Goal: Task Accomplishment & Management: Complete application form

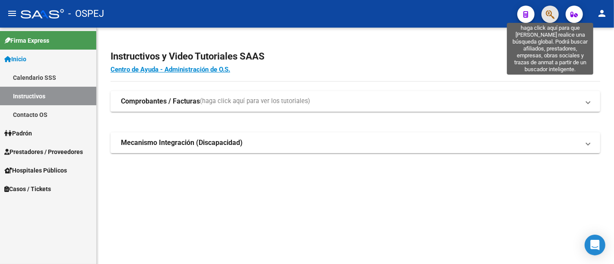
click at [548, 14] on icon "button" at bounding box center [550, 14] width 9 height 10
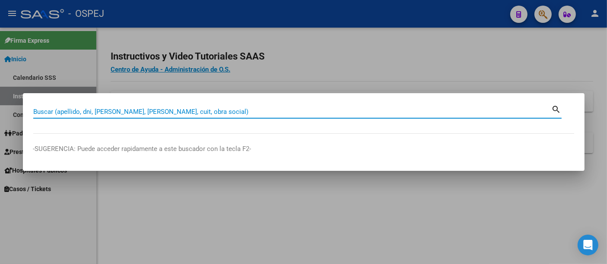
paste input "27-21666056-6"
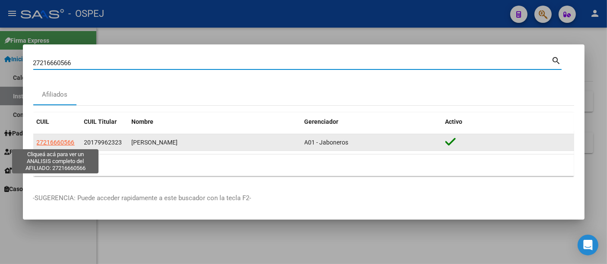
click at [64, 141] on span "27216660566" at bounding box center [56, 142] width 38 height 7
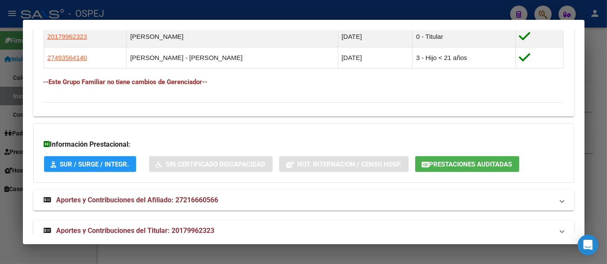
scroll to position [532, 0]
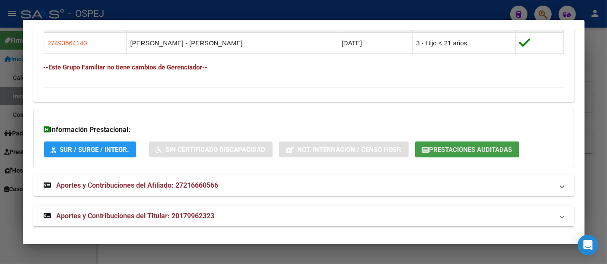
click at [454, 150] on span "Prestaciones Auditadas" at bounding box center [470, 150] width 83 height 8
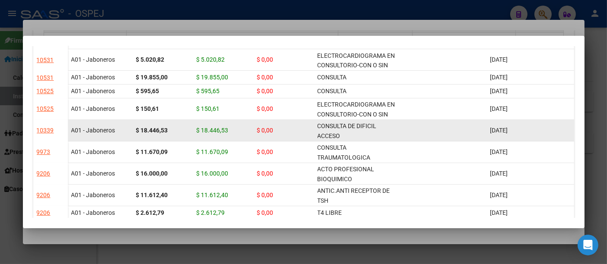
scroll to position [288, 0]
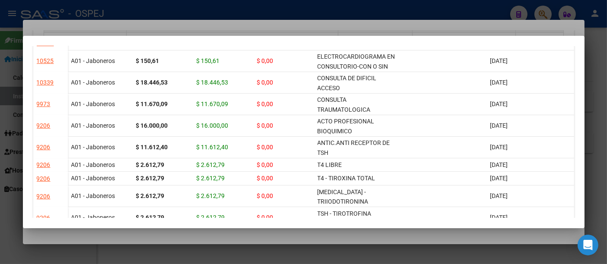
click at [294, 7] on div at bounding box center [303, 132] width 607 height 264
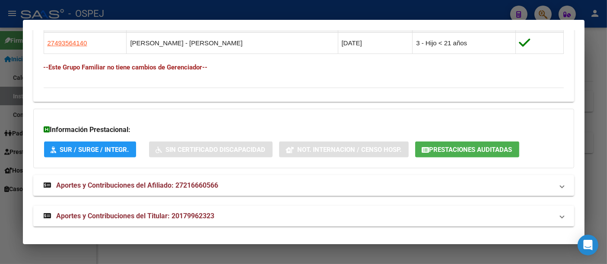
click at [261, 16] on div at bounding box center [303, 132] width 607 height 264
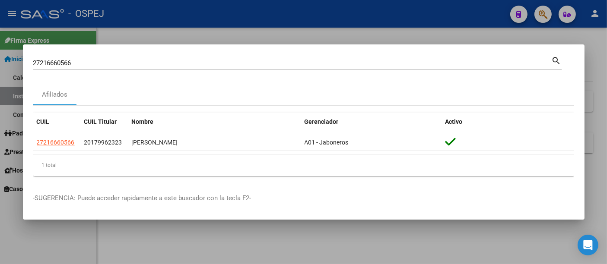
click at [193, 64] on input "27216660566" at bounding box center [292, 63] width 518 height 8
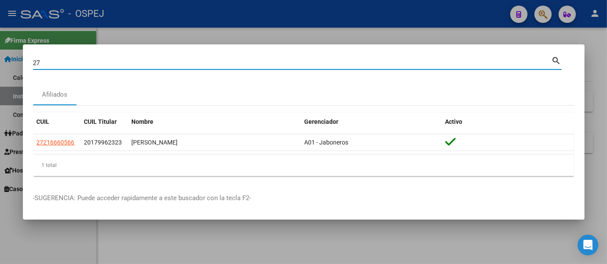
type input "2"
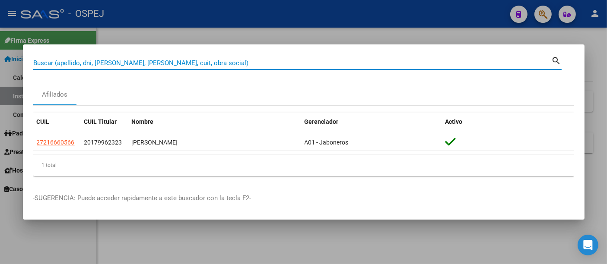
paste input "27940236059"
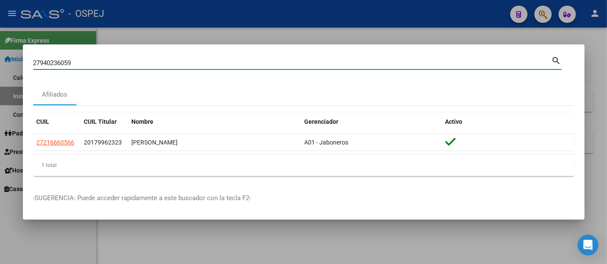
type input "27940236059"
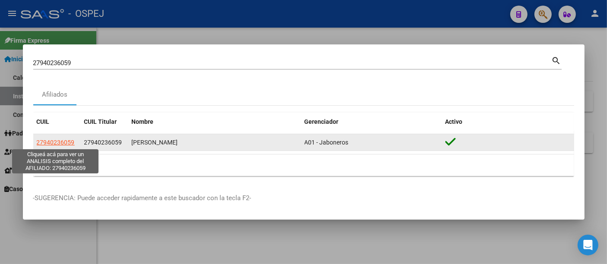
click at [60, 143] on span "27940236059" at bounding box center [56, 142] width 38 height 7
type textarea "27940236059"
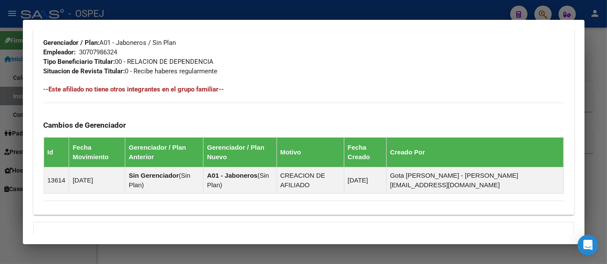
scroll to position [497, 0]
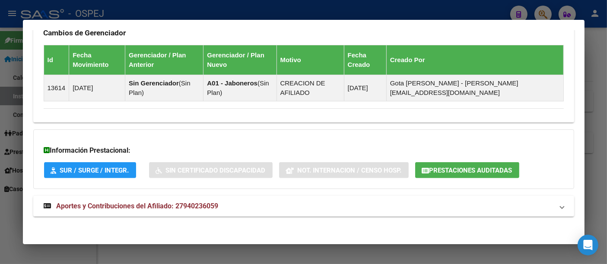
click at [466, 170] on span "Prestaciones Auditadas" at bounding box center [470, 171] width 83 height 8
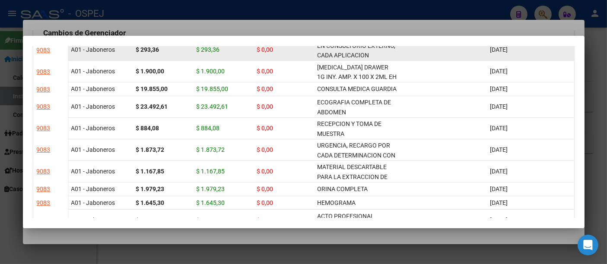
scroll to position [0, 0]
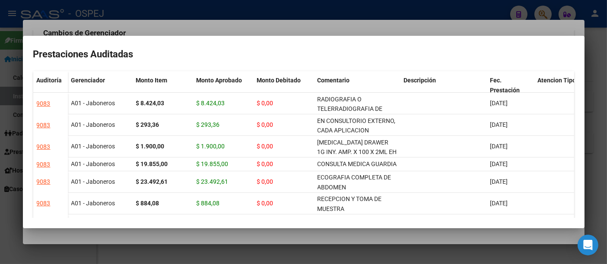
click at [384, 34] on div at bounding box center [303, 132] width 607 height 264
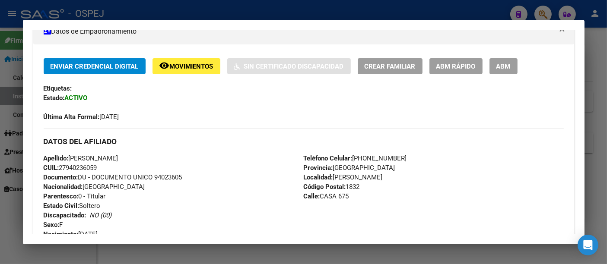
scroll to position [161, 0]
click at [217, 16] on div at bounding box center [303, 132] width 607 height 264
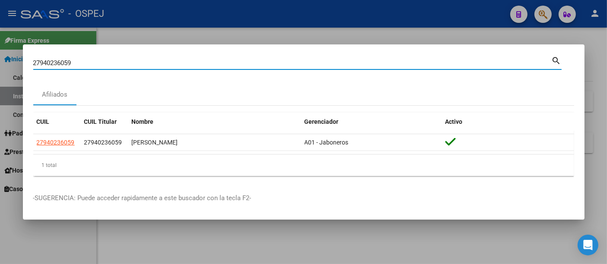
click at [160, 64] on input "27940236059" at bounding box center [292, 63] width 518 height 8
type input "2"
type input "95920332"
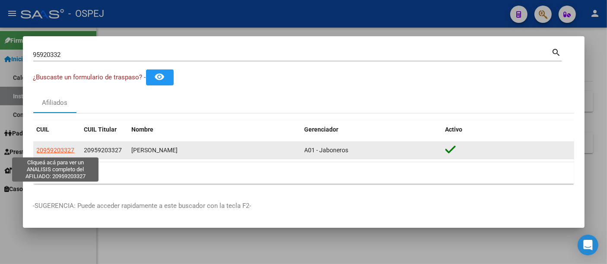
click at [60, 149] on span "20959203327" at bounding box center [56, 150] width 38 height 7
type textarea "20959203327"
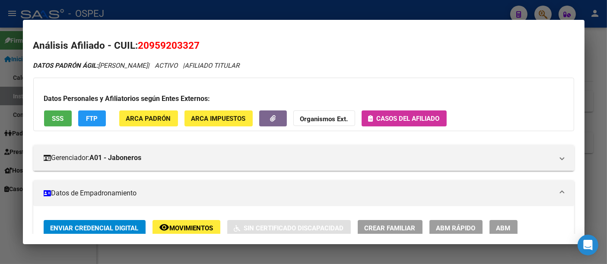
click at [387, 119] on span "Casos del afiliado" at bounding box center [408, 119] width 63 height 8
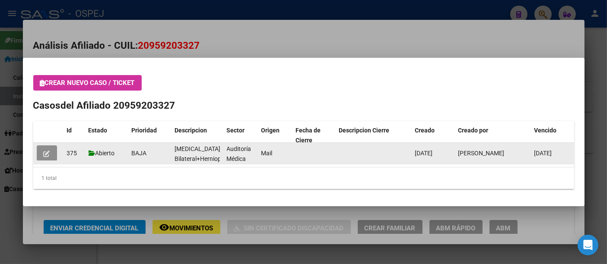
click at [47, 148] on button "button" at bounding box center [47, 154] width 20 height 16
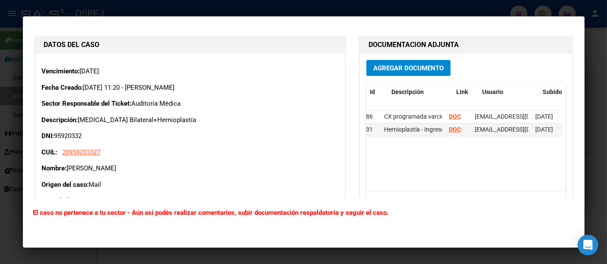
scroll to position [0, 0]
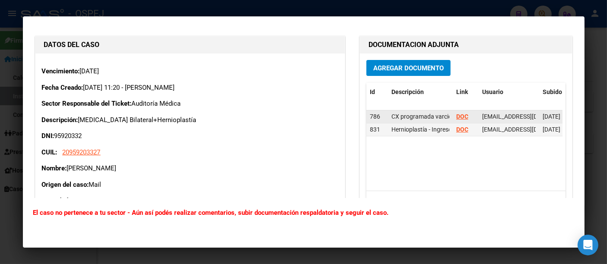
click at [456, 114] on strong "DOC" at bounding box center [462, 116] width 12 height 7
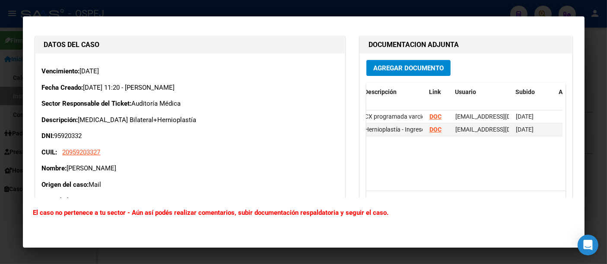
scroll to position [0, 35]
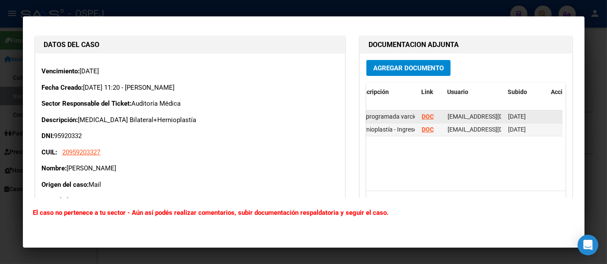
click at [422, 113] on strong "DOC" at bounding box center [427, 116] width 12 height 7
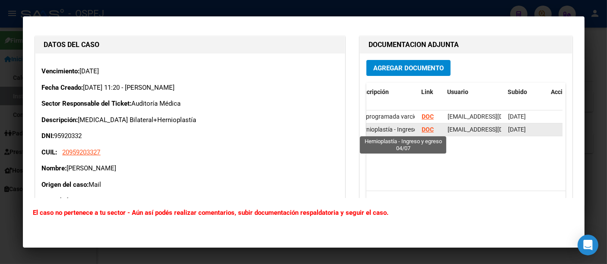
scroll to position [0, 0]
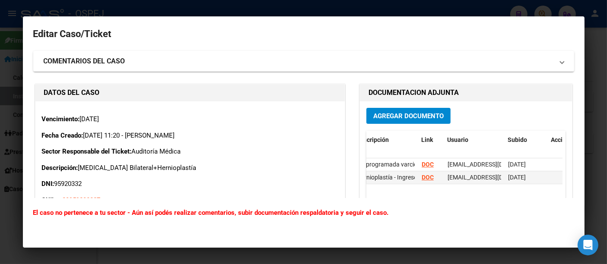
click at [271, 9] on div at bounding box center [303, 132] width 607 height 264
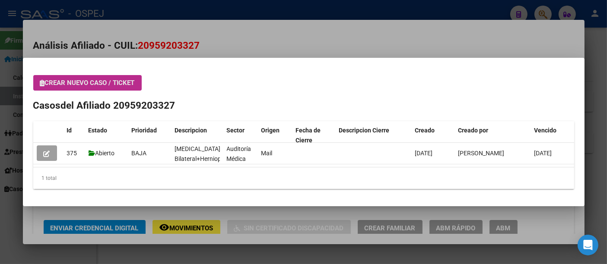
click at [105, 84] on span "Crear nuevo caso / ticket" at bounding box center [87, 83] width 95 height 8
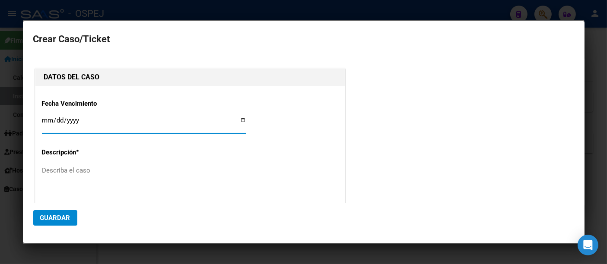
type input "[PERSON_NAME]"
type input "[DATE]"
click at [82, 173] on textarea "Describa el caso" at bounding box center [144, 186] width 204 height 41
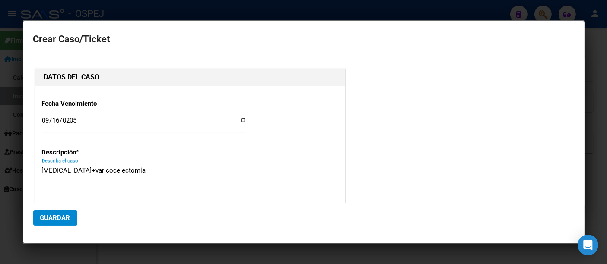
type textarea "[MEDICAL_DATA]+varicocelectomía"
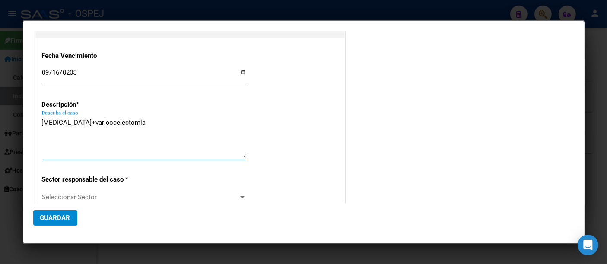
scroll to position [96, 0]
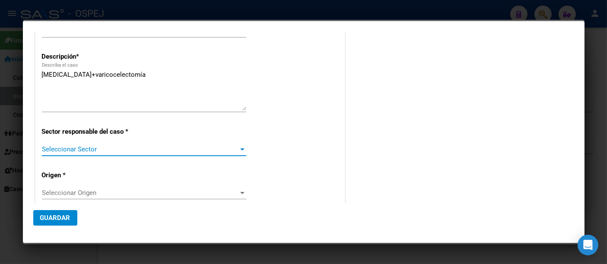
click at [85, 150] on span "Seleccionar Sector" at bounding box center [140, 150] width 196 height 8
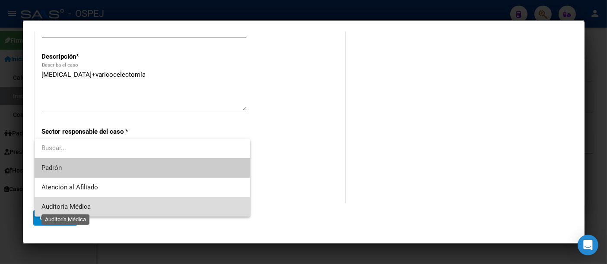
click at [65, 205] on span "Auditoría Médica" at bounding box center [65, 207] width 49 height 8
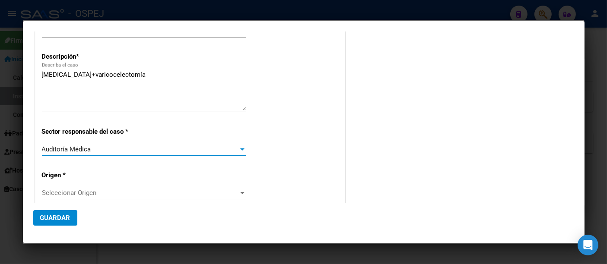
click at [66, 196] on span "Seleccionar Origen" at bounding box center [140, 193] width 196 height 8
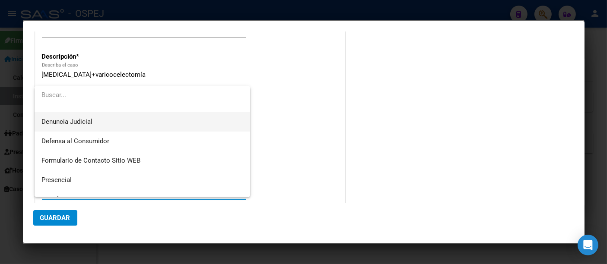
scroll to position [0, 0]
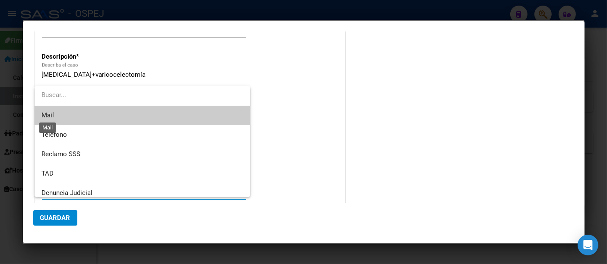
click at [45, 114] on span "Mail" at bounding box center [47, 115] width 13 height 8
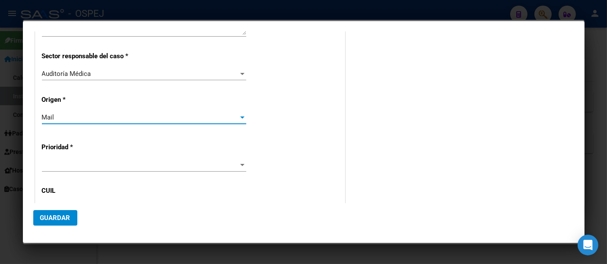
scroll to position [192, 0]
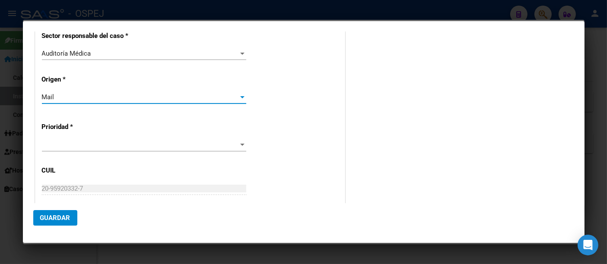
click at [48, 141] on span at bounding box center [140, 145] width 196 height 8
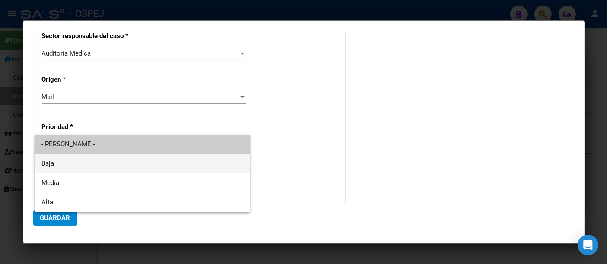
click at [50, 165] on span "Baja" at bounding box center [142, 163] width 202 height 19
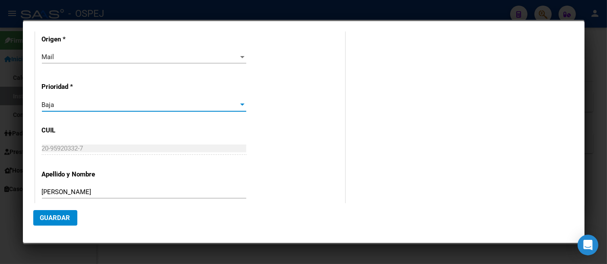
scroll to position [287, 0]
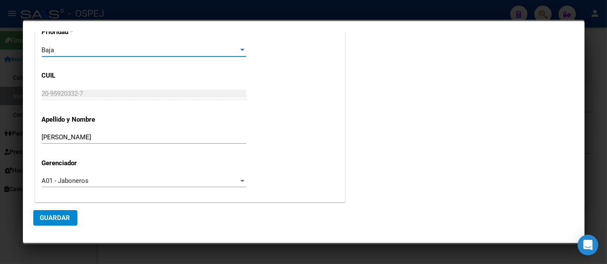
click at [50, 216] on span "Guardar" at bounding box center [55, 218] width 30 height 8
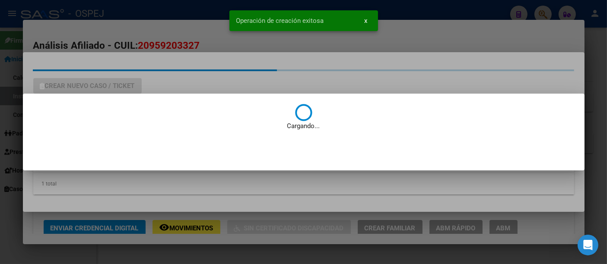
scroll to position [0, 0]
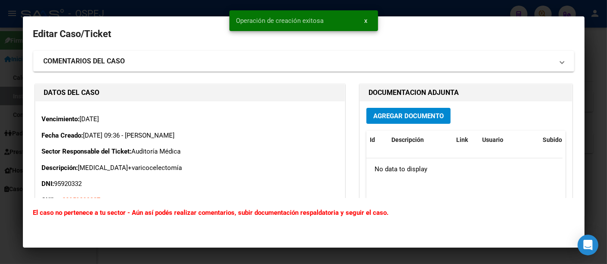
click at [389, 114] on span "Agregar Documento" at bounding box center [408, 116] width 70 height 8
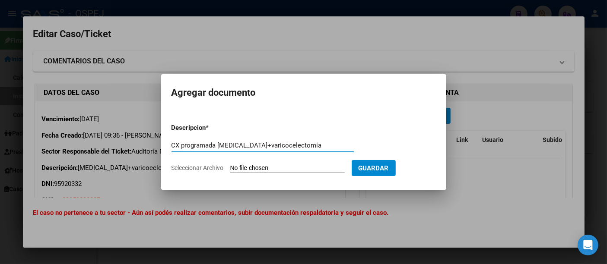
type input "CX programada [MEDICAL_DATA]+varicocelectomía"
click at [276, 166] on input "Seleccionar Archivo" at bounding box center [287, 169] width 114 height 8
type input "C:\fakepath\CX programada [DATE].pdf"
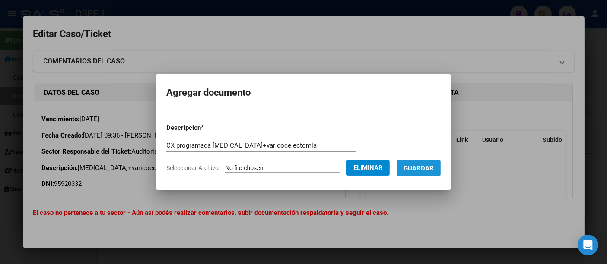
click at [430, 168] on span "Guardar" at bounding box center [418, 169] width 30 height 8
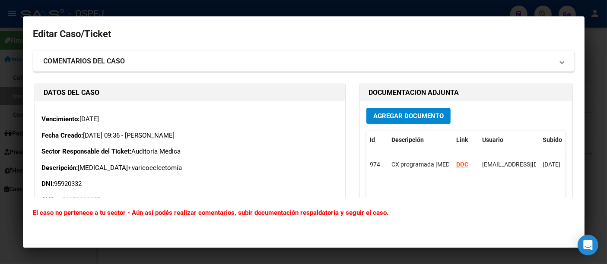
click at [231, 42] on h2 "Editar Caso/Ticket" at bounding box center [303, 34] width 541 height 16
click at [218, 14] on div at bounding box center [303, 132] width 607 height 264
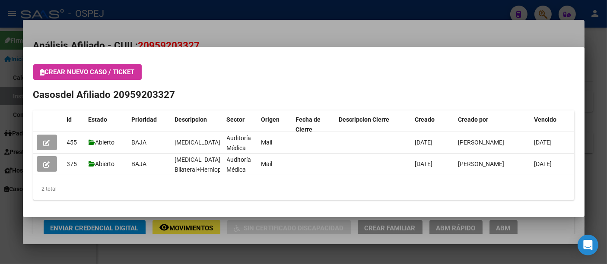
click at [230, 35] on div at bounding box center [303, 132] width 607 height 264
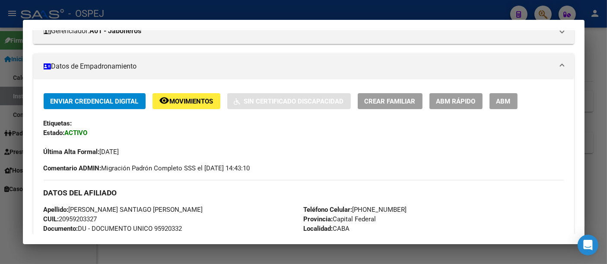
scroll to position [96, 0]
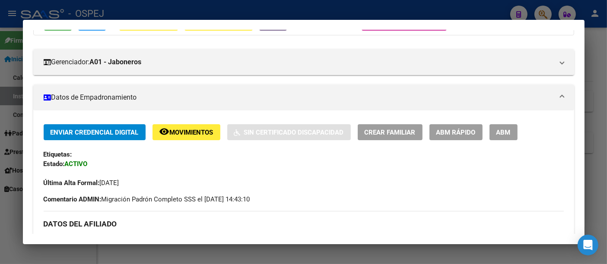
click at [248, 10] on div at bounding box center [303, 132] width 607 height 264
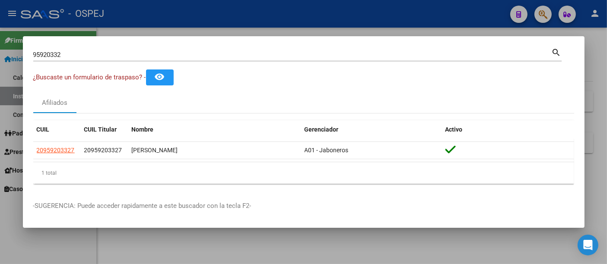
click at [171, 33] on div at bounding box center [303, 132] width 607 height 264
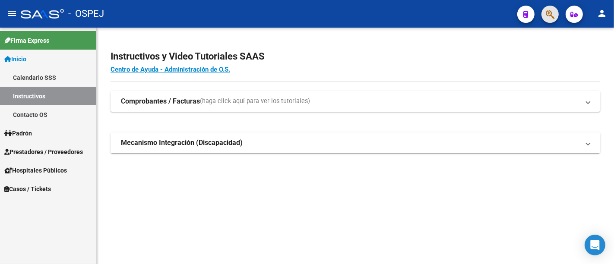
click at [548, 8] on span "button" at bounding box center [550, 15] width 9 height 18
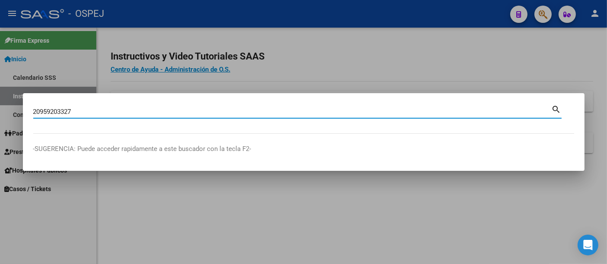
type input "20959203327"
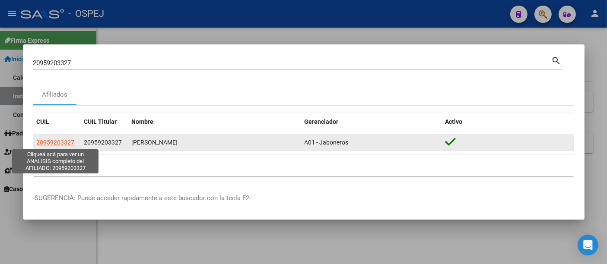
click at [55, 142] on span "20959203327" at bounding box center [56, 142] width 38 height 7
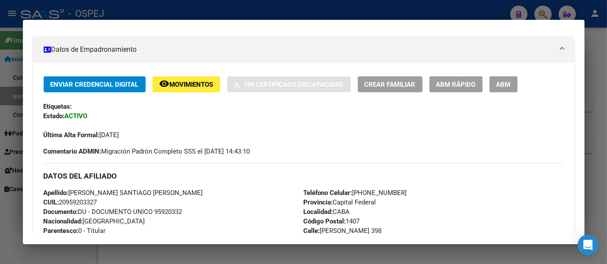
scroll to position [240, 0]
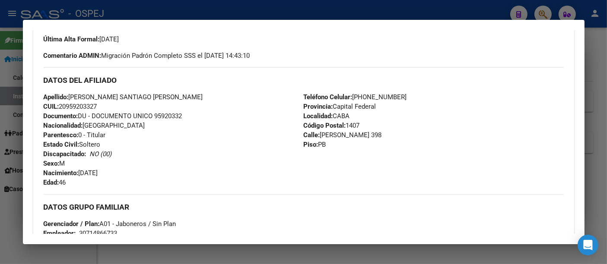
click at [242, 9] on div at bounding box center [303, 132] width 607 height 264
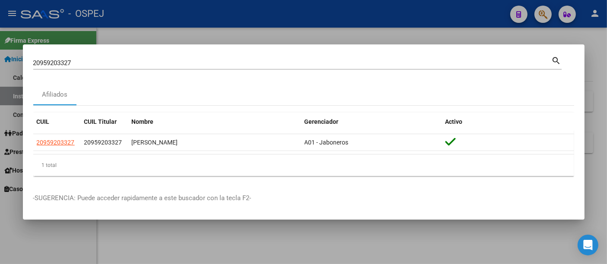
click at [184, 18] on div at bounding box center [303, 132] width 607 height 264
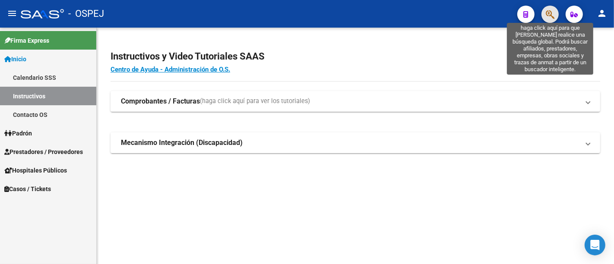
click at [549, 13] on icon "button" at bounding box center [550, 14] width 9 height 10
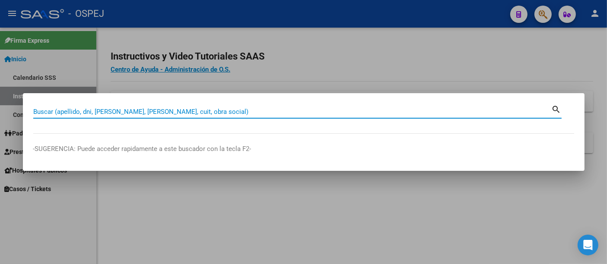
paste input "27946390998"
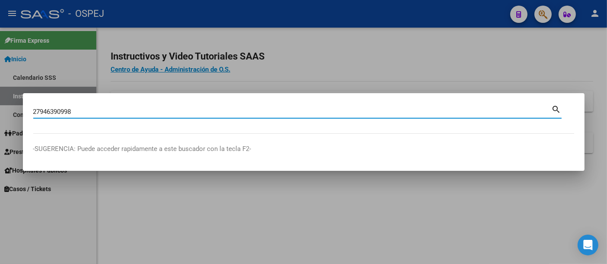
type input "27946390998"
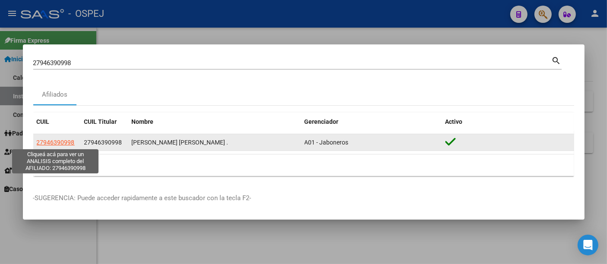
click at [51, 142] on span "27946390998" at bounding box center [56, 142] width 38 height 7
type textarea "27946390998"
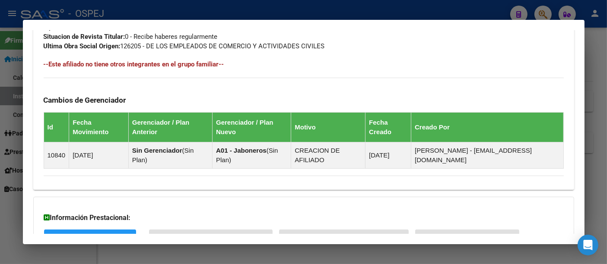
scroll to position [514, 0]
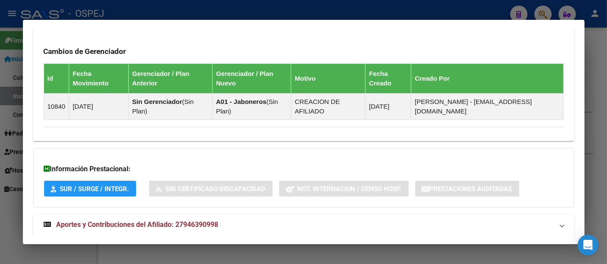
click at [197, 221] on span "Aportes y Contribuciones del Afiliado: 27946390998" at bounding box center [138, 225] width 162 height 8
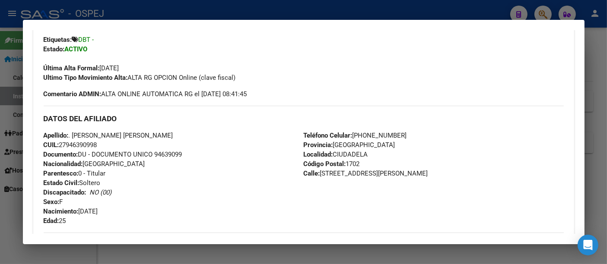
scroll to position [166, 0]
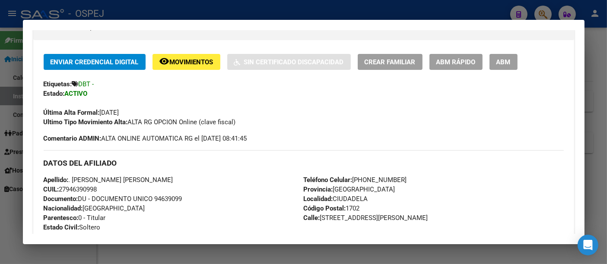
click at [208, 7] on div at bounding box center [303, 132] width 607 height 264
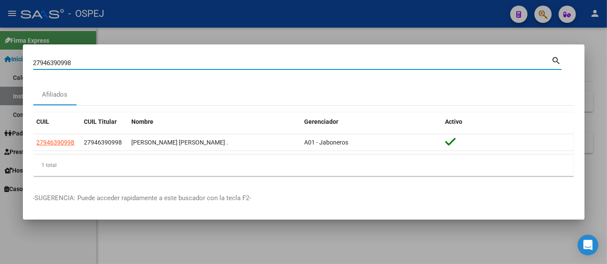
click at [117, 62] on input "27946390998" at bounding box center [292, 63] width 518 height 8
type input "2"
type input "56932567"
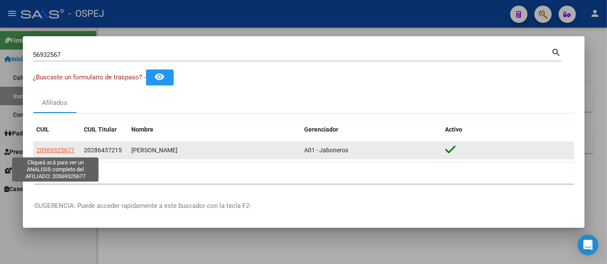
click at [58, 149] on span "20569325677" at bounding box center [56, 150] width 38 height 7
type textarea "20569325677"
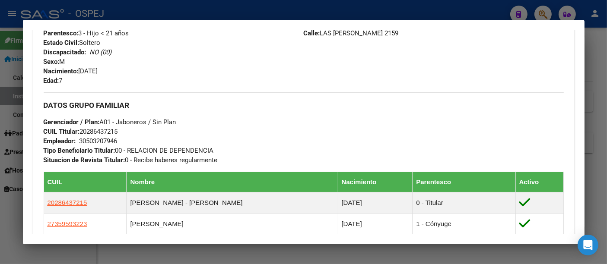
scroll to position [336, 0]
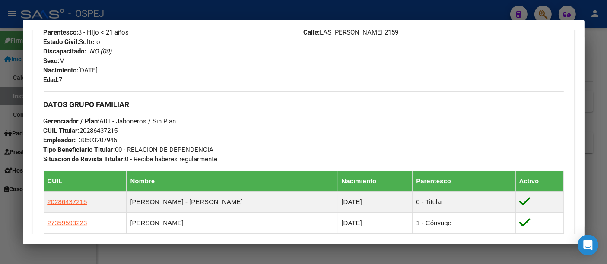
click at [102, 141] on div "30503207946" at bounding box center [98, 140] width 38 height 9
click at [223, 62] on div "Apellido: [PERSON_NAME] CUIL: 20569325677 Documento: DU - DOCUMENTO UNICO 56932…" at bounding box center [174, 37] width 260 height 95
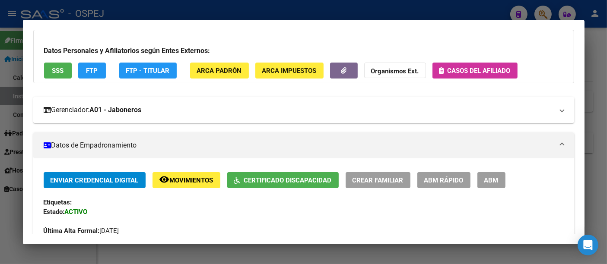
scroll to position [0, 0]
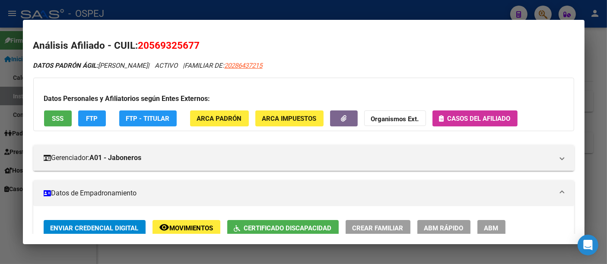
click at [253, 6] on div at bounding box center [303, 132] width 607 height 264
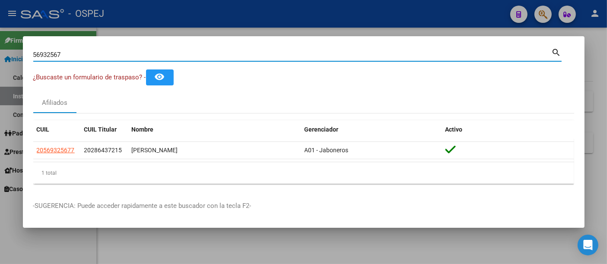
click at [154, 54] on input "56932567" at bounding box center [292, 55] width 518 height 8
type input "5"
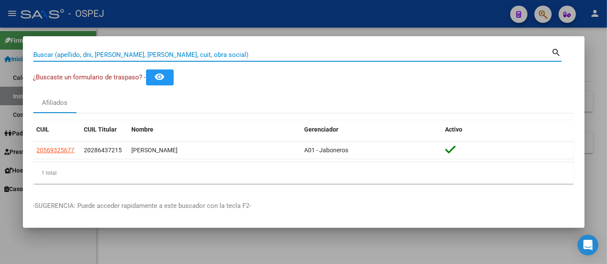
click at [185, 54] on input "Buscar (apellido, dni, [PERSON_NAME], [PERSON_NAME], cuit, obra social)" at bounding box center [292, 55] width 518 height 8
paste input "27946390998"
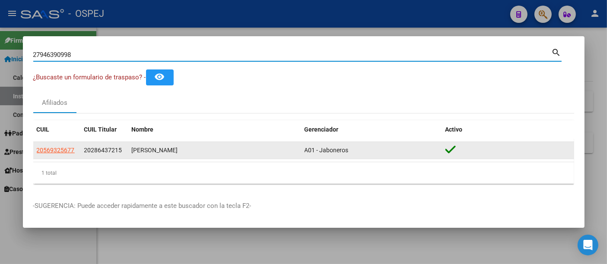
type input "27946390998"
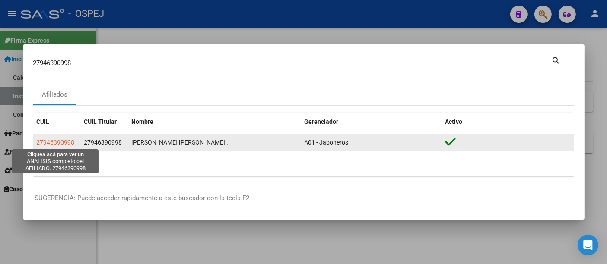
click at [54, 143] on span "27946390998" at bounding box center [56, 142] width 38 height 7
type textarea "27946390998"
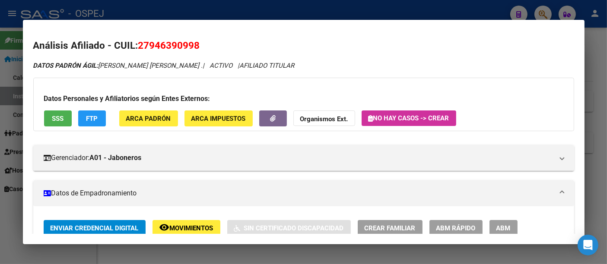
click at [233, 17] on div at bounding box center [303, 132] width 607 height 264
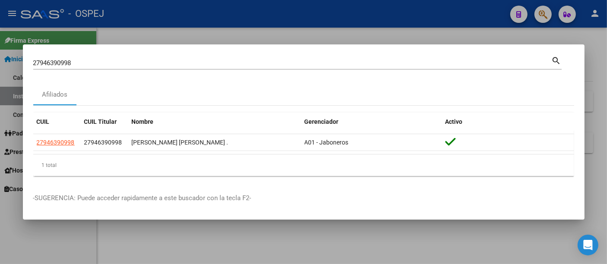
click at [197, 55] on div "27946390998 Buscar (apellido, dni, cuil, [PERSON_NAME], cuit, obra social) sear…" at bounding box center [297, 62] width 528 height 15
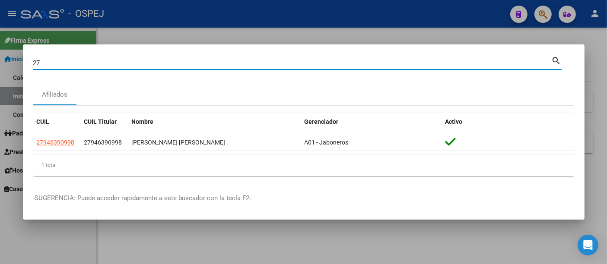
type input "2"
type input "28153859"
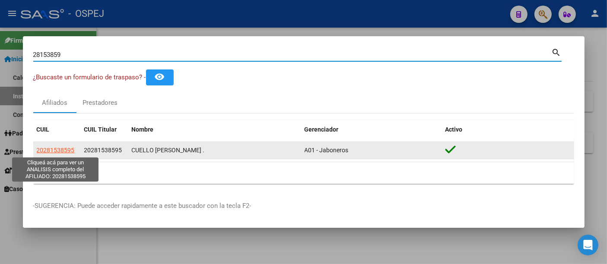
click at [58, 149] on span "20281538595" at bounding box center [56, 150] width 38 height 7
type textarea "20281538595"
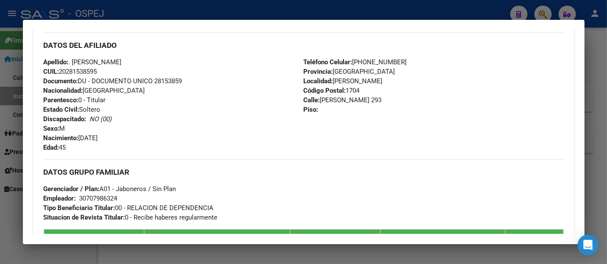
scroll to position [288, 0]
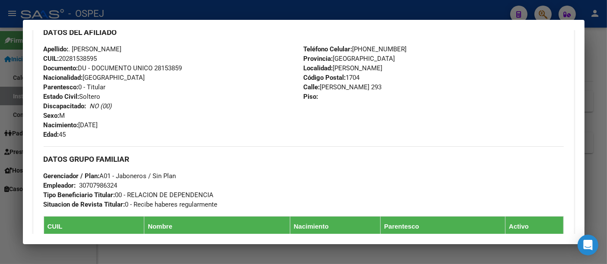
click at [256, 13] on div at bounding box center [303, 132] width 607 height 264
